Goal: Information Seeking & Learning: Check status

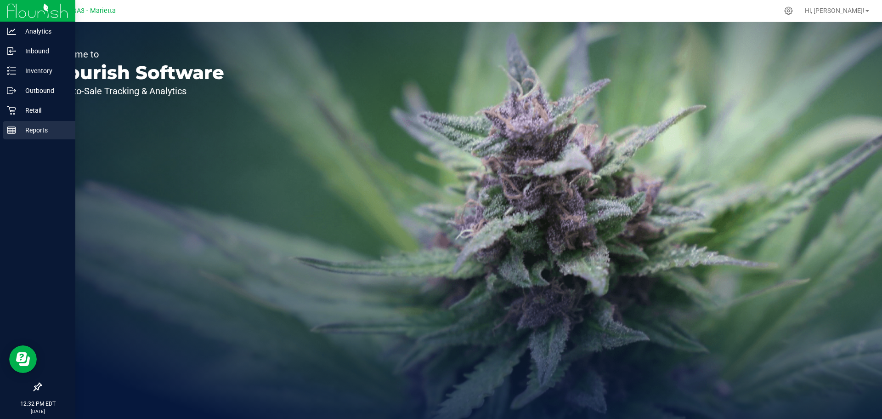
click at [31, 126] on p "Reports" at bounding box center [43, 130] width 55 height 11
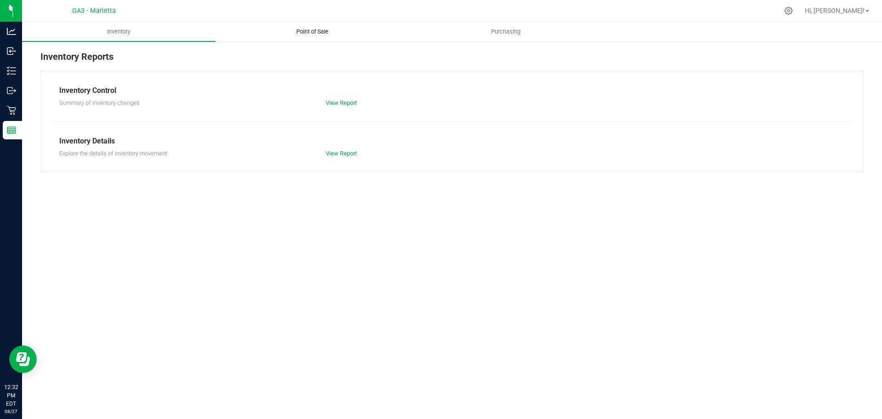
click at [329, 34] on span "Point of Sale" at bounding box center [312, 32] width 57 height 8
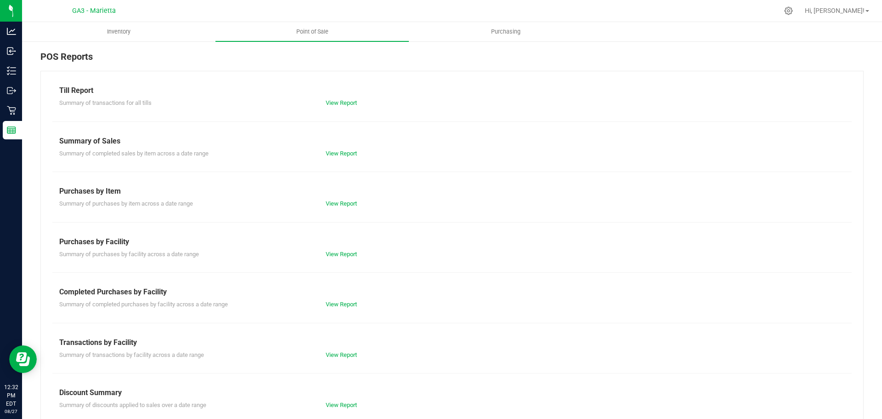
click at [350, 157] on div "View Report" at bounding box center [452, 153] width 267 height 9
click at [334, 145] on div "Summary of Sales" at bounding box center [452, 141] width 786 height 11
click at [334, 153] on link "View Report" at bounding box center [341, 153] width 31 height 7
